Goal: Transaction & Acquisition: Purchase product/service

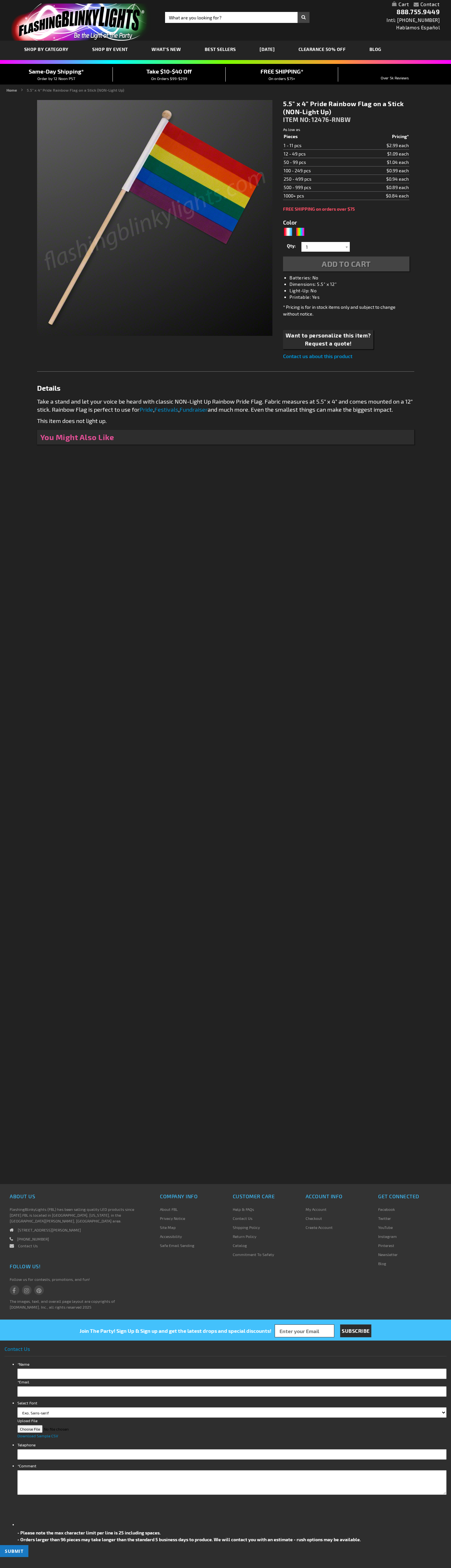
type input "5659"
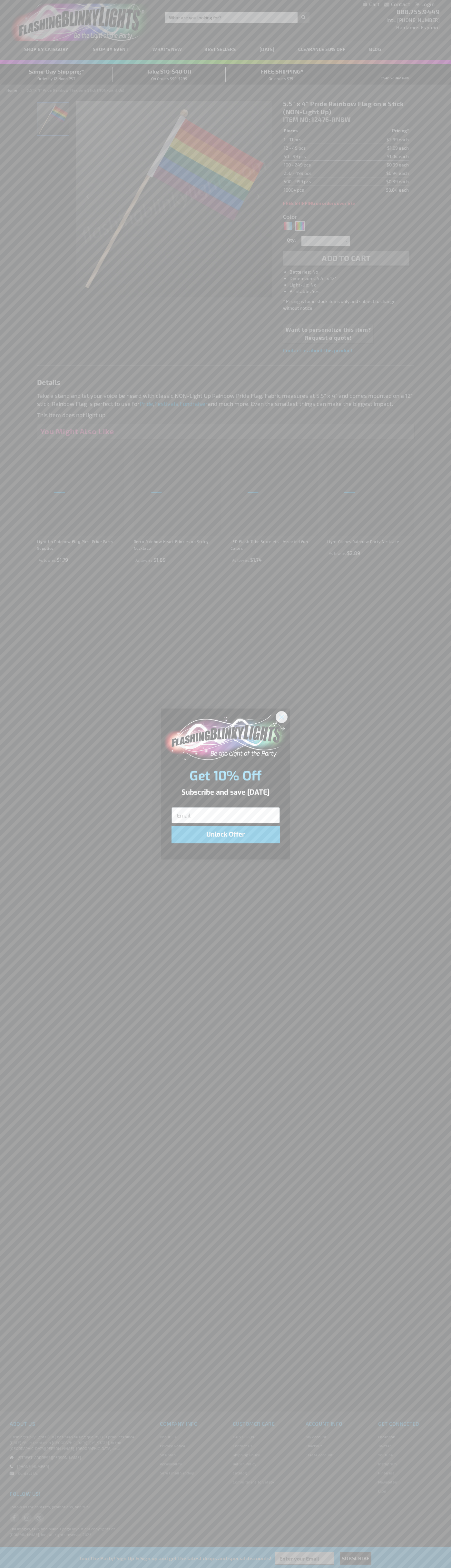
click at [282, 717] on icon "Close dialog" at bounding box center [281, 716] width 4 height 4
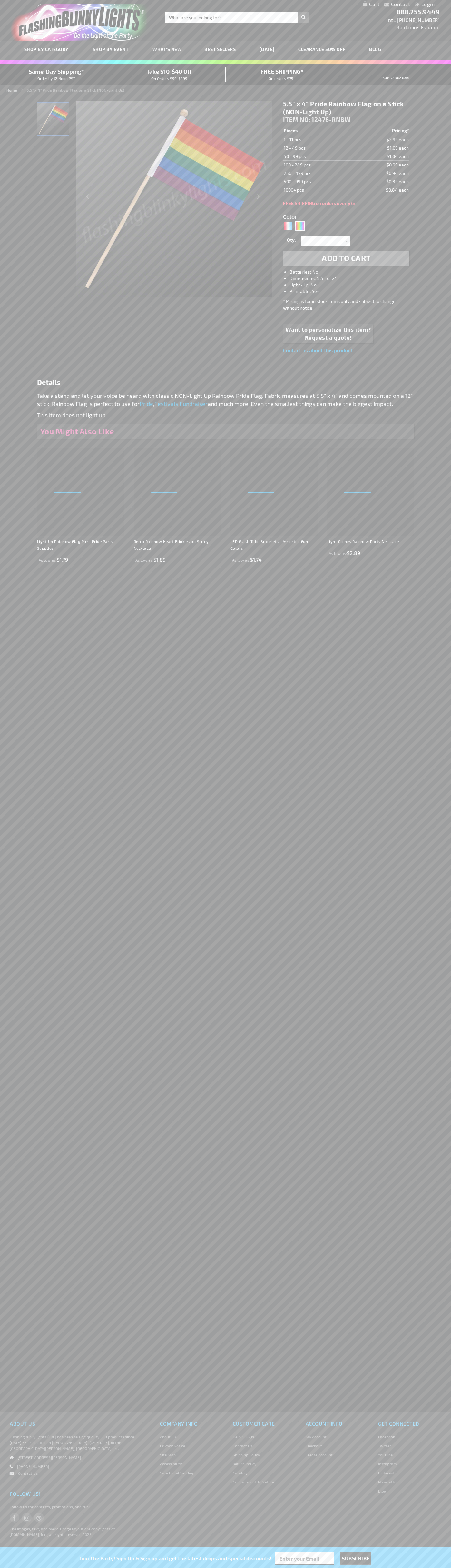
click at [347, 258] on span "Add to Cart" at bounding box center [347, 258] width 49 height 9
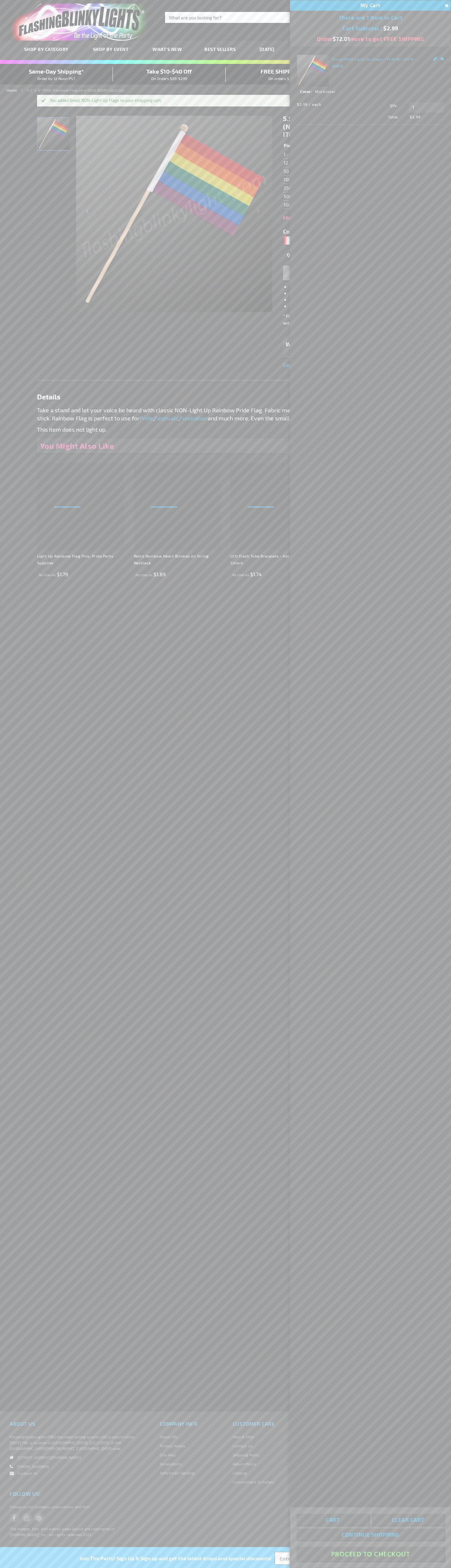
click at [371, 1554] on button "Proceed To Checkout" at bounding box center [371, 1554] width 148 height 15
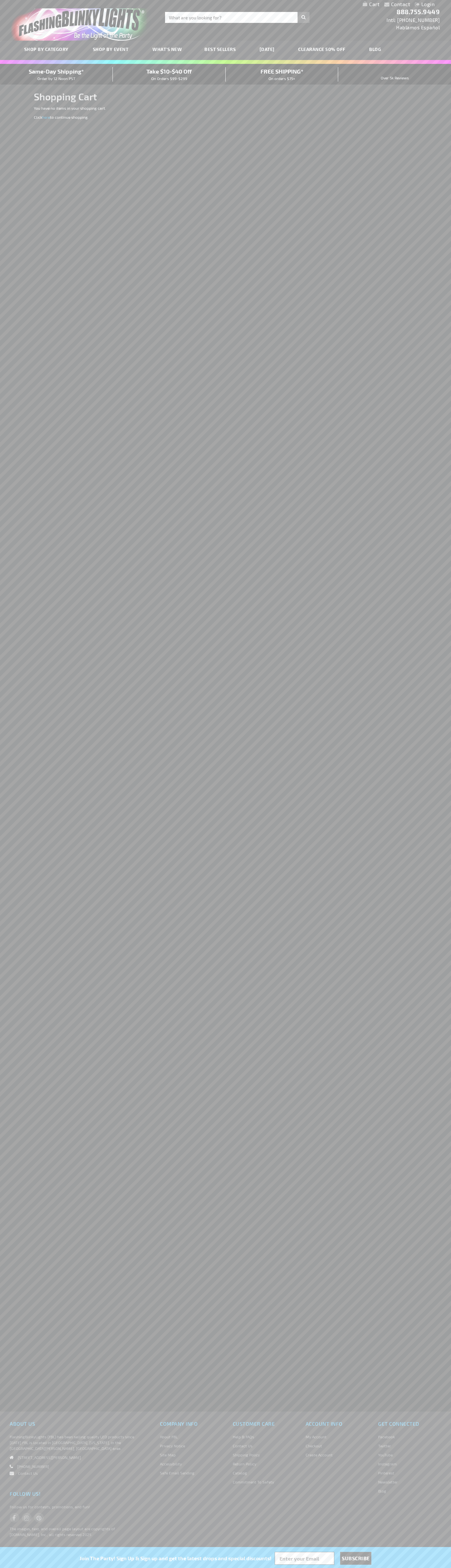
click at [56, 74] on span "Same-Day Shipping*" at bounding box center [56, 71] width 55 height 7
click at [217, 5] on div "Contact Compare Products Login Skip to Content My Cart My Cart Close You have n…" at bounding box center [225, 4] width 451 height 9
click at [429, 1113] on div "Contact Compare Products Login Skip to Content My Cart My Cart Close You have n…" at bounding box center [225, 784] width 451 height 1568
click at [56, 1567] on html "The store will not work correctly when cookies are disabled. Contact Compare Pr…" at bounding box center [225, 784] width 451 height 1568
click at [7, 1318] on div "Contact Compare Products Login Skip to Content My Cart My Cart Close You have n…" at bounding box center [225, 784] width 451 height 1568
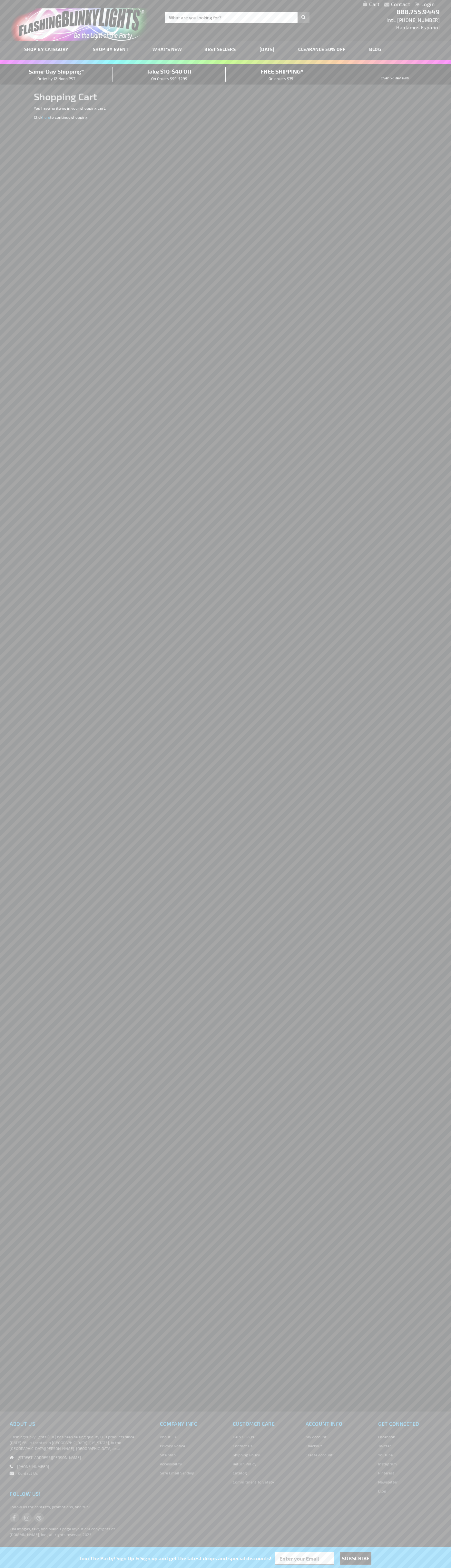
click at [56, 74] on span "Same-Day Shipping*" at bounding box center [56, 71] width 55 height 7
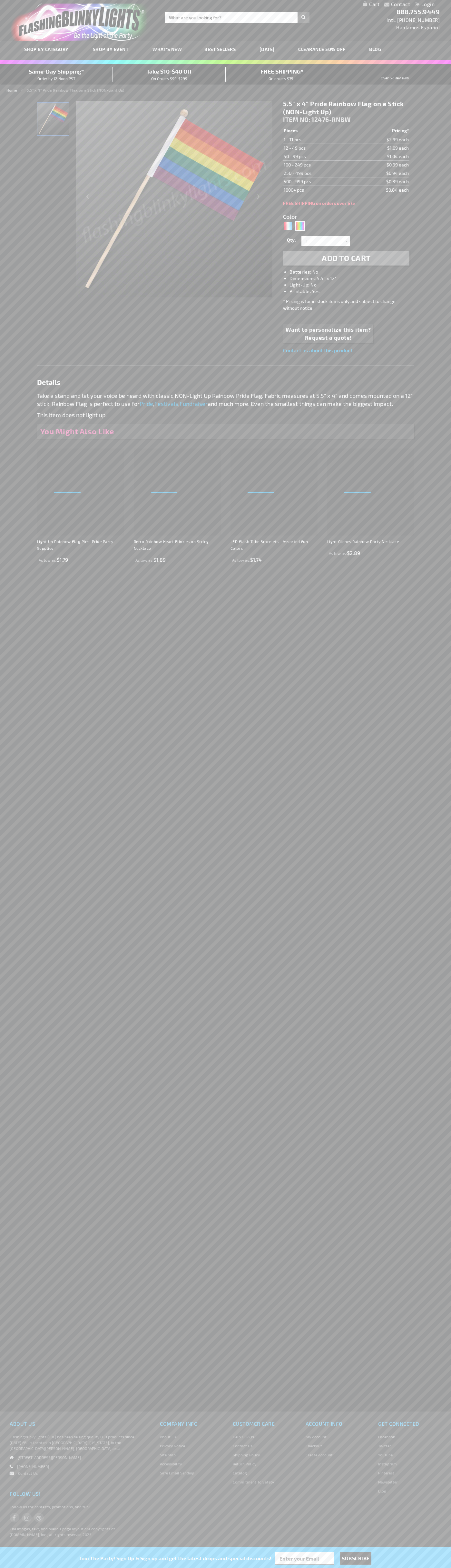
click at [347, 108] on h1 "5.5" x 4" Pride Rainbow Flag on a Stick (NON-Light Up)" at bounding box center [347, 107] width 126 height 16
click at [318, 140] on td "1 - 11 pcs" at bounding box center [318, 140] width 69 height 9
click at [318, 148] on td "12 - 49 pcs" at bounding box center [318, 148] width 69 height 9
click at [318, 156] on td "50 - 99 pcs" at bounding box center [318, 156] width 69 height 9
click at [318, 165] on td "100 - 249 pcs" at bounding box center [318, 165] width 69 height 9
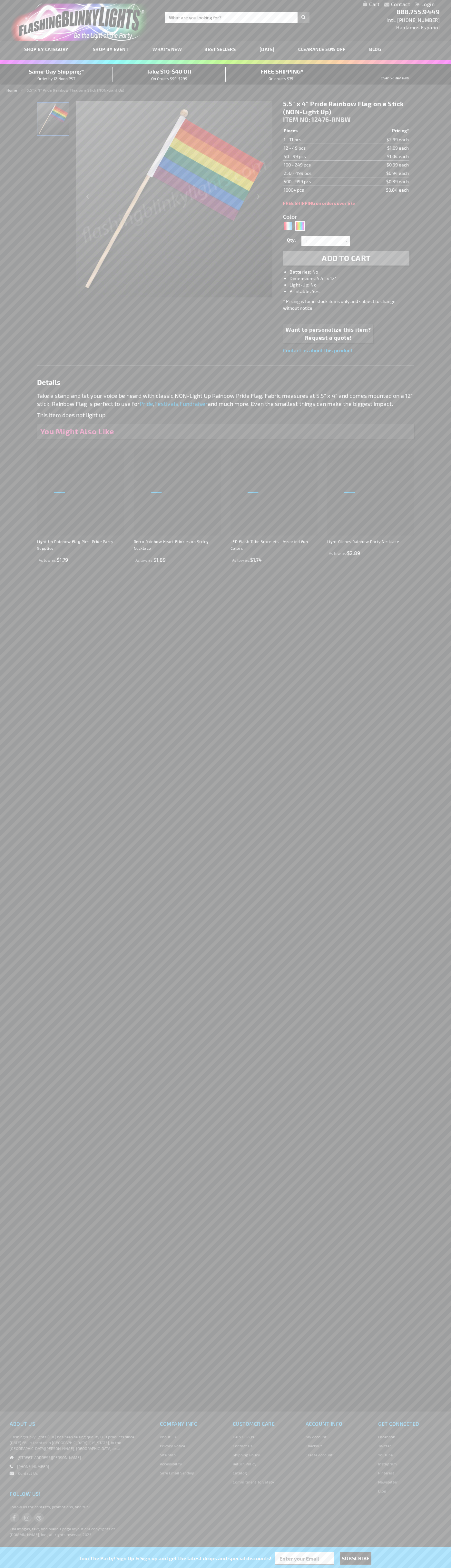
click at [318, 173] on td "250 - 499 pcs" at bounding box center [318, 173] width 69 height 9
click at [318, 182] on td "500 - 999 pcs" at bounding box center [318, 182] width 69 height 9
click at [318, 190] on td "1000+ pcs" at bounding box center [318, 190] width 69 height 9
click at [288, 226] on div "RWB" at bounding box center [288, 226] width 10 height 10
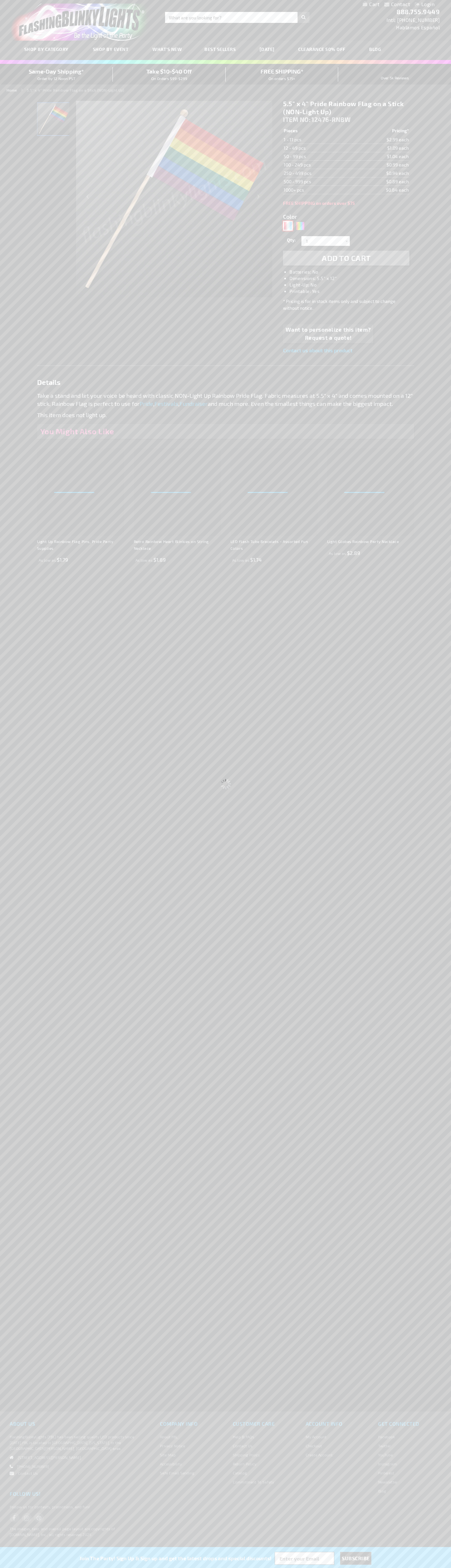
type input "5643"
type input "12476-[GEOGRAPHIC_DATA]"
type input "Customize - 5.5&quot; x 4&quot; Small American Flag on a Stick (NON-Light Up) -…"
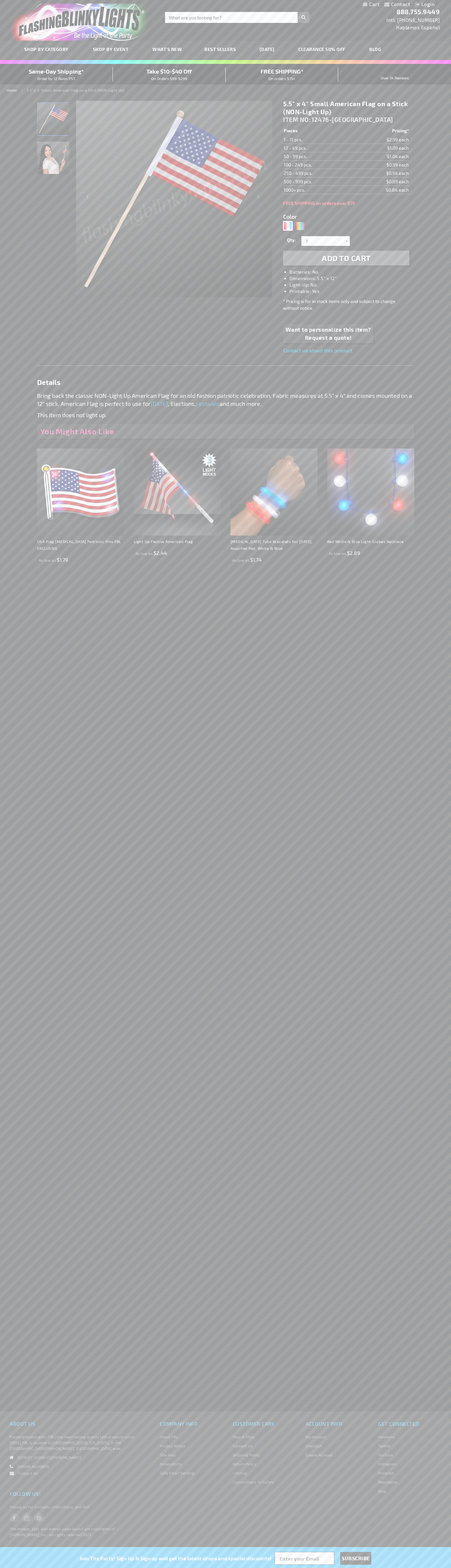
click at [298, 120] on span "ITEM NO:" at bounding box center [297, 120] width 28 height 7
click at [347, 258] on span "Add to Cart" at bounding box center [347, 258] width 49 height 9
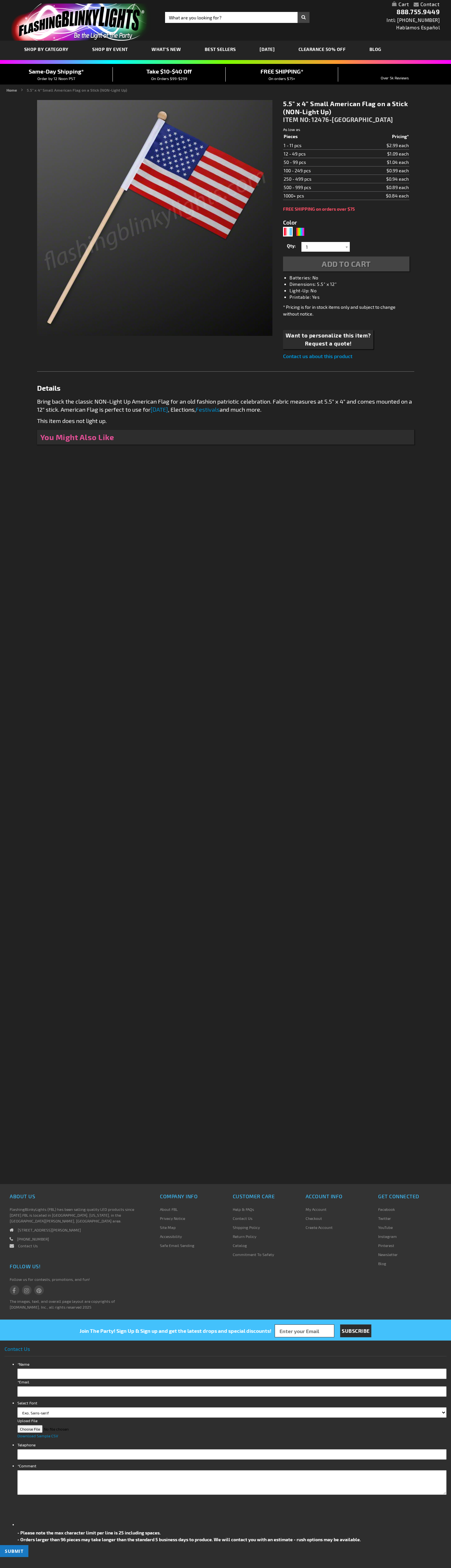
type input "5643"
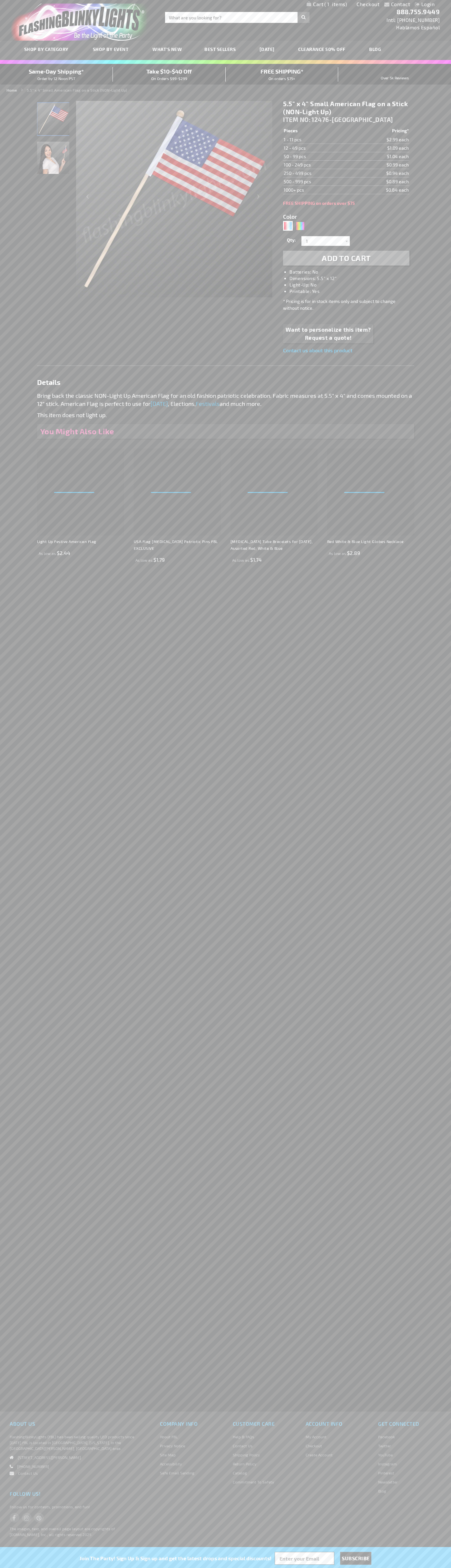
click at [56, 74] on span "Same-Day Shipping*" at bounding box center [56, 71] width 55 height 7
click at [368, 4] on link "Checkout" at bounding box center [368, 4] width 23 height 6
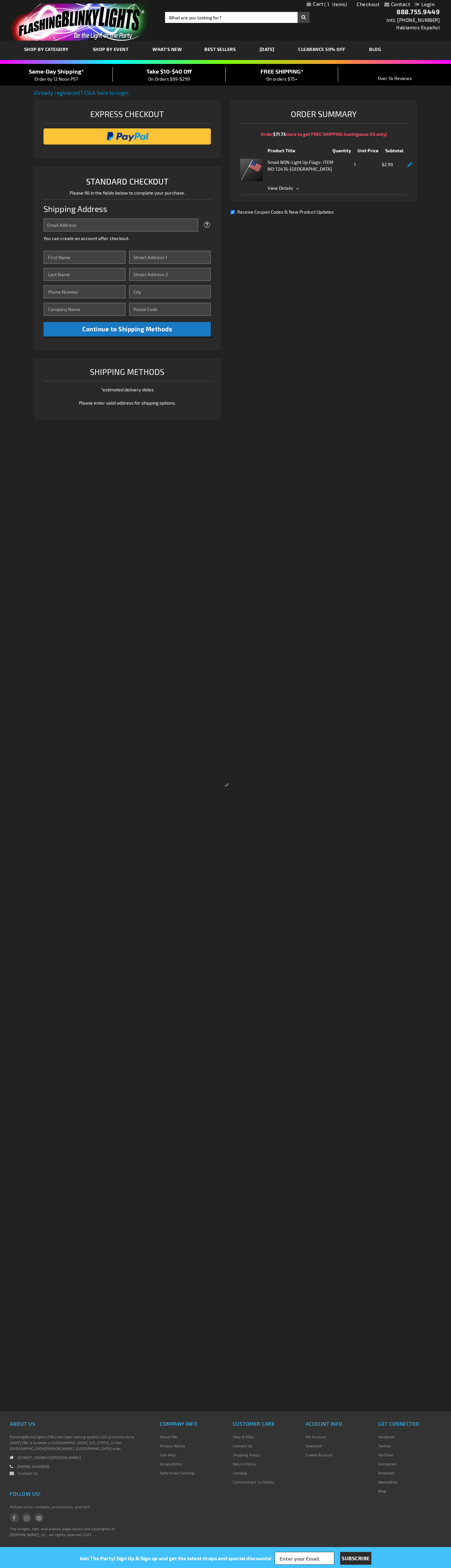
select select "US"
